Goal: Transaction & Acquisition: Purchase product/service

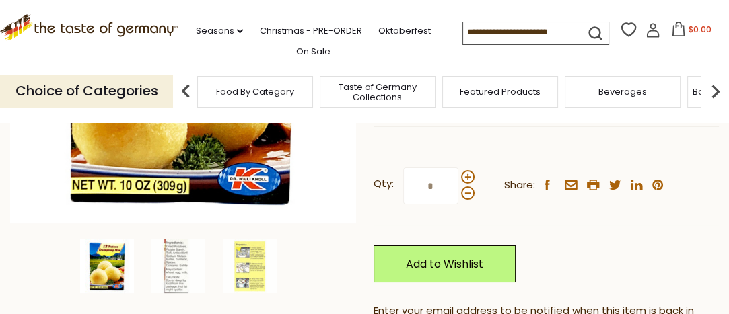
scroll to position [314, 0]
click at [465, 178] on span at bounding box center [467, 176] width 13 height 13
click at [458, 178] on input "*" at bounding box center [430, 186] width 55 height 37
click at [465, 192] on span at bounding box center [467, 192] width 13 height 13
click at [458, 192] on input "*" at bounding box center [430, 186] width 55 height 37
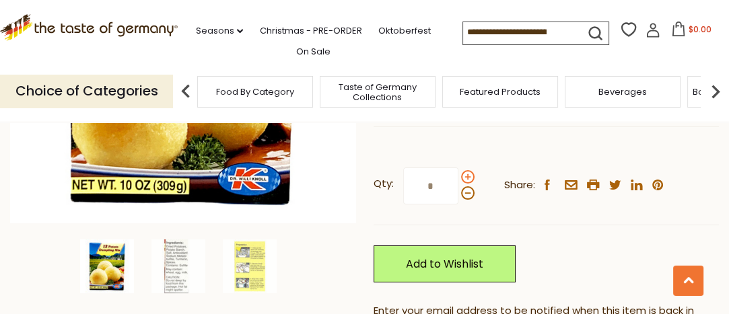
click at [466, 174] on span at bounding box center [467, 176] width 13 height 13
click at [458, 174] on input "*" at bounding box center [430, 186] width 55 height 37
type input "*"
click at [515, 139] on div "[PERSON_NAME] [PERSON_NAME] German Potato Dumplings Mix "Half and Half" in Box,…" at bounding box center [545, 160] width 345 height 565
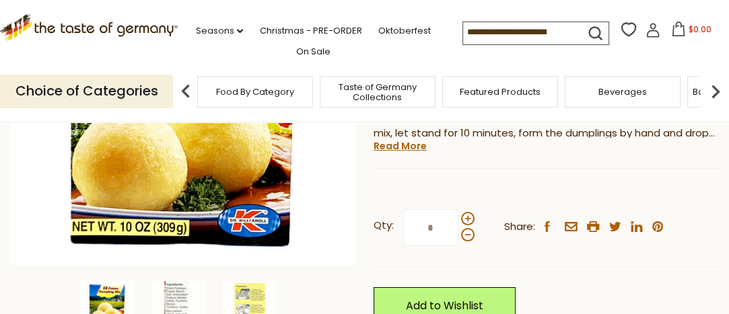
scroll to position [275, 0]
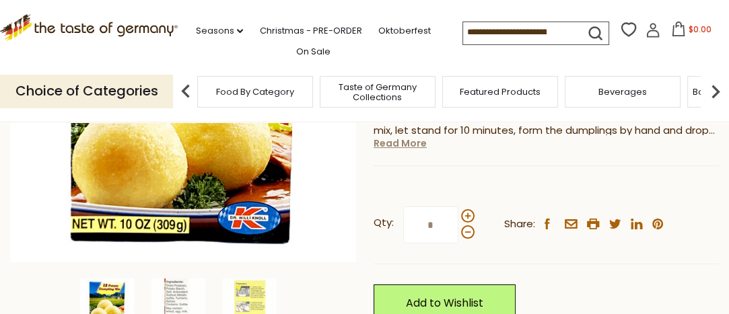
click at [390, 149] on link "Read More" at bounding box center [399, 143] width 53 height 13
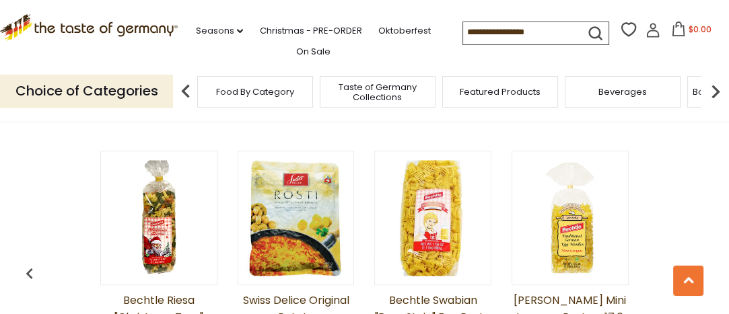
scroll to position [1297, 0]
